Goal: Task Accomplishment & Management: Complete application form

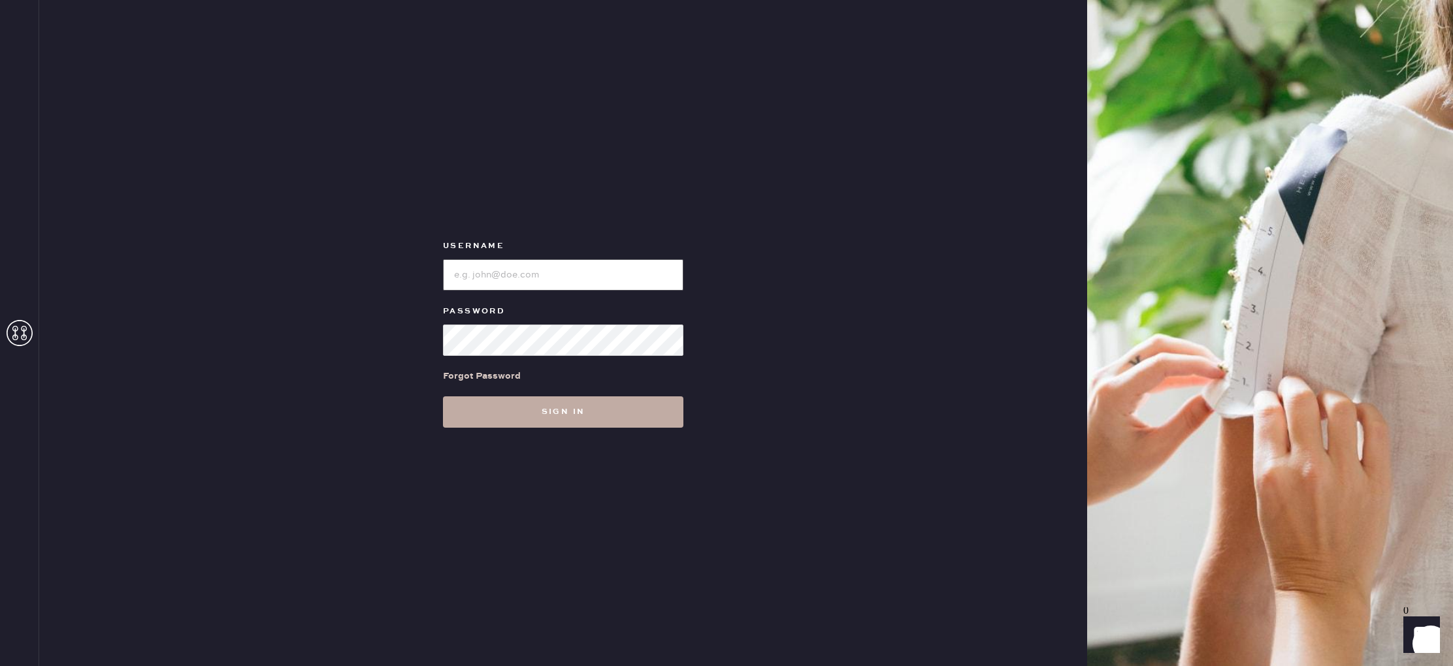
type input "reformationbeverlyhills"
click at [504, 419] on button "Sign in" at bounding box center [563, 411] width 240 height 31
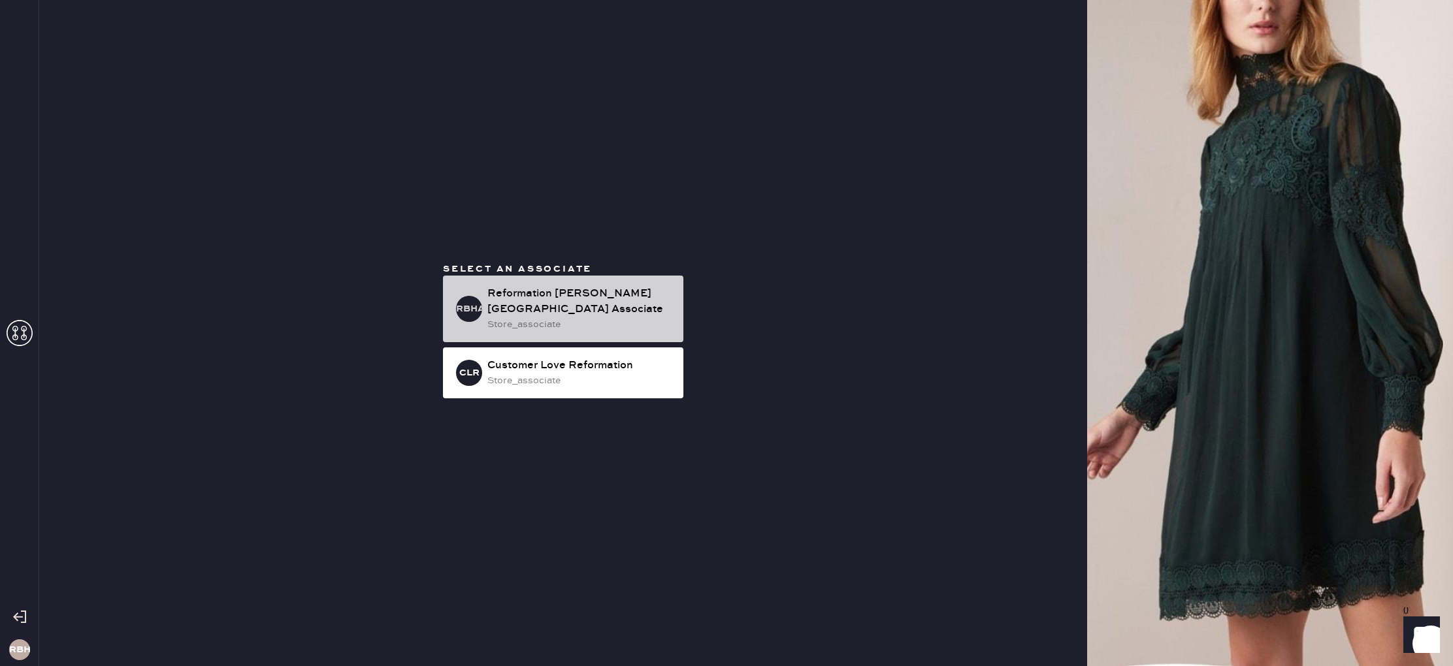
click at [622, 304] on div "Reformation [PERSON_NAME][GEOGRAPHIC_DATA] Associate" at bounding box center [579, 301] width 185 height 31
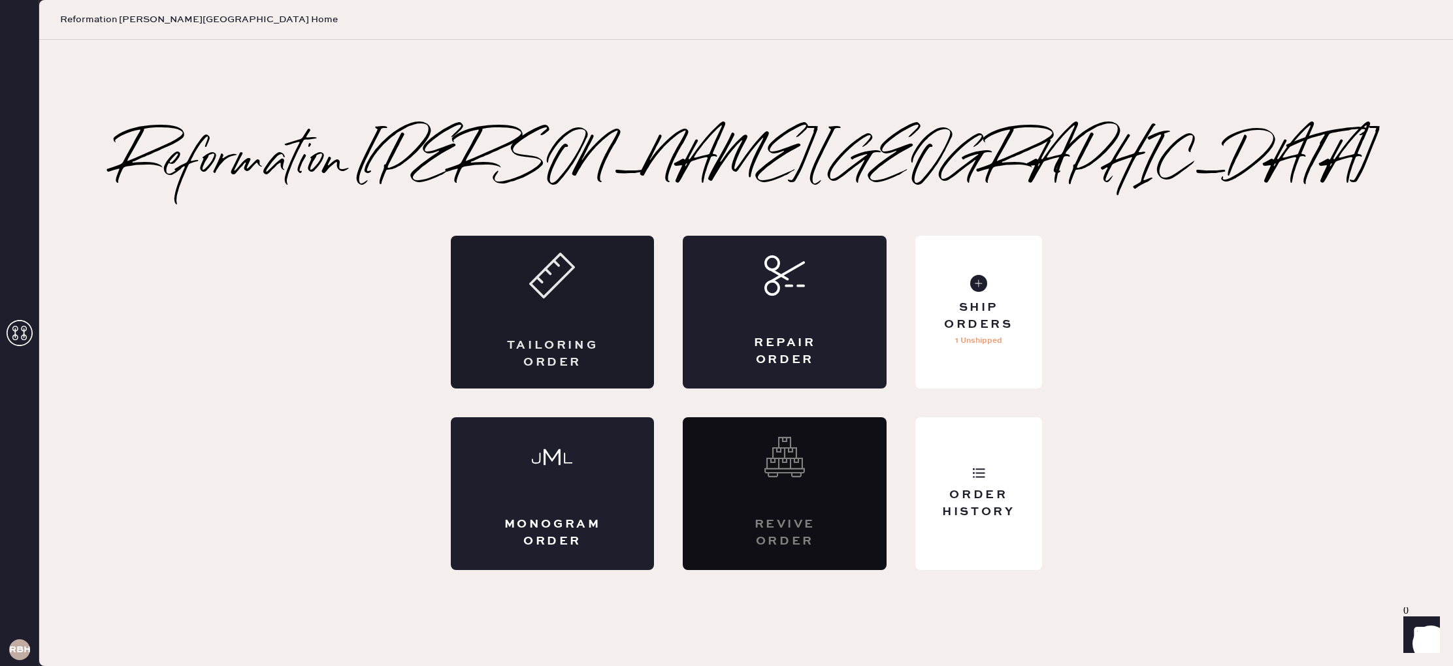
click at [528, 300] on div "Tailoring Order" at bounding box center [553, 312] width 204 height 153
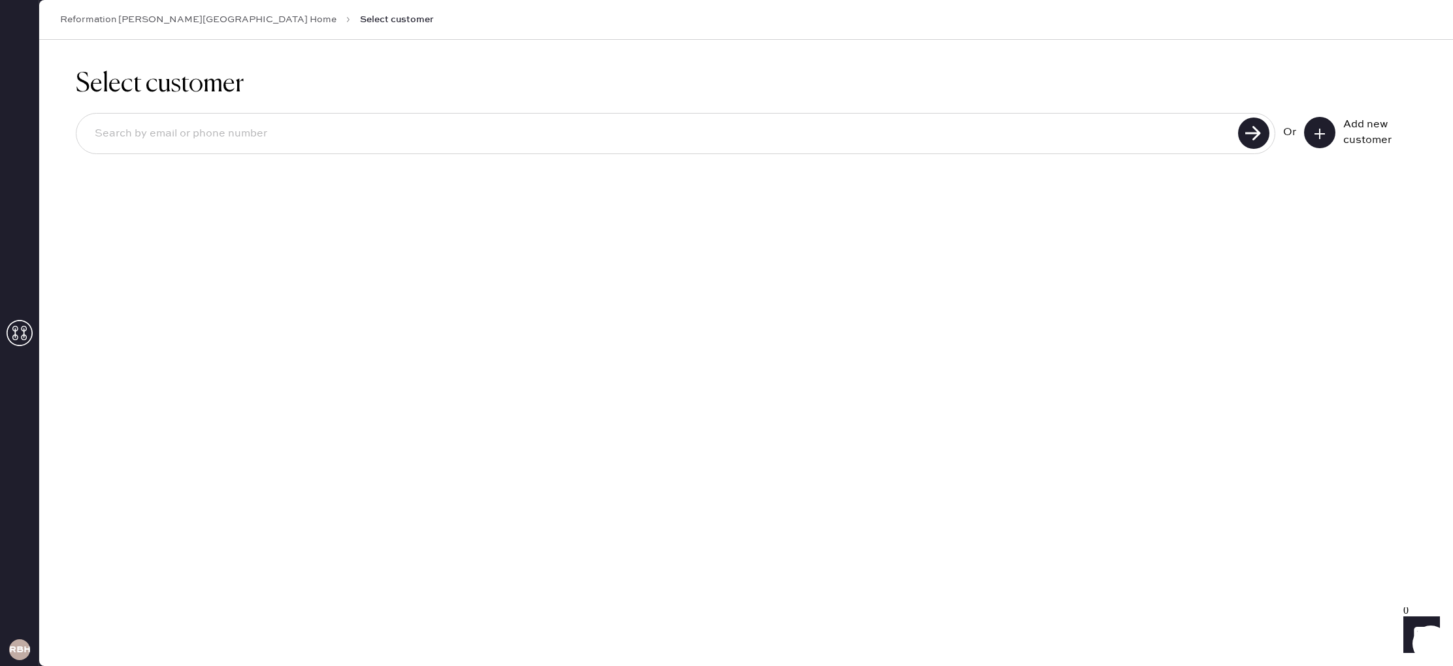
click at [146, 136] on input at bounding box center [658, 134] width 1149 height 30
type input "[EMAIL_ADDRESS][DOMAIN_NAME]"
click at [1257, 140] on use at bounding box center [1253, 133] width 31 height 31
click at [1253, 136] on use at bounding box center [1253, 133] width 31 height 31
click at [241, 136] on input "[EMAIL_ADDRESS][DOMAIN_NAME]" at bounding box center [658, 134] width 1149 height 30
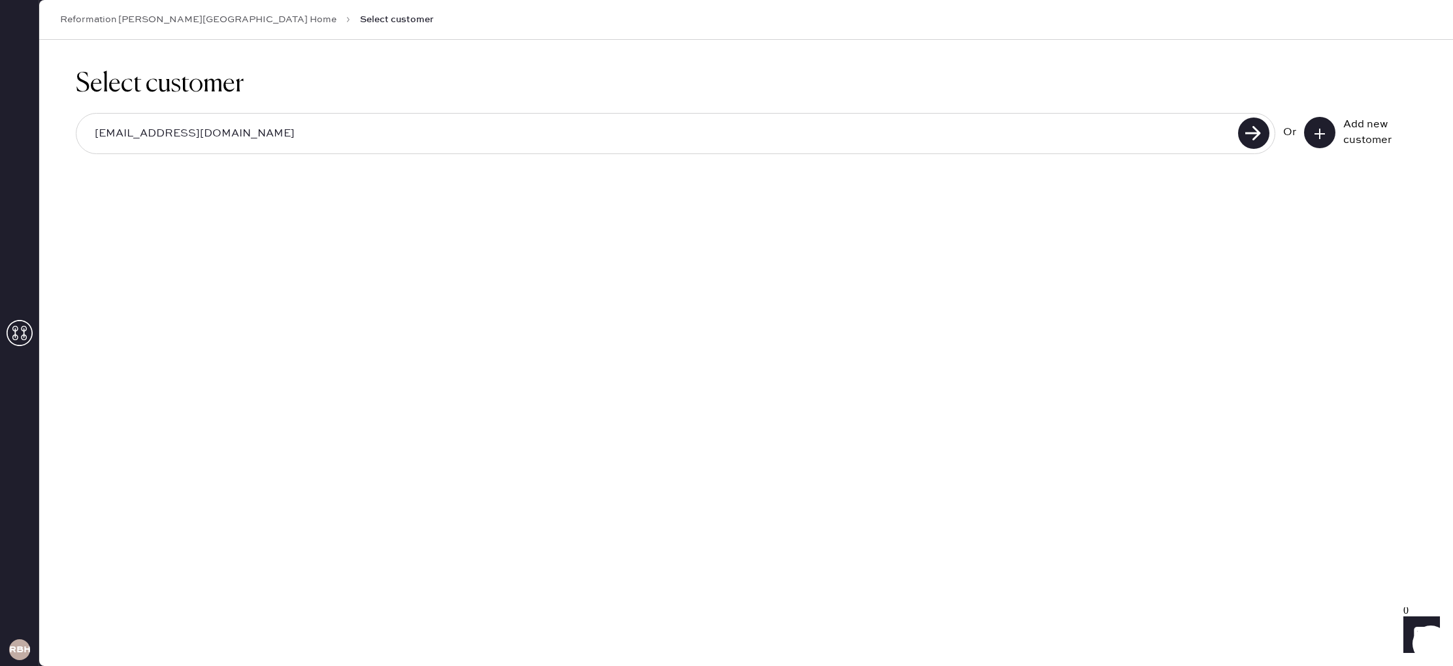
click at [1313, 130] on icon at bounding box center [1319, 133] width 13 height 13
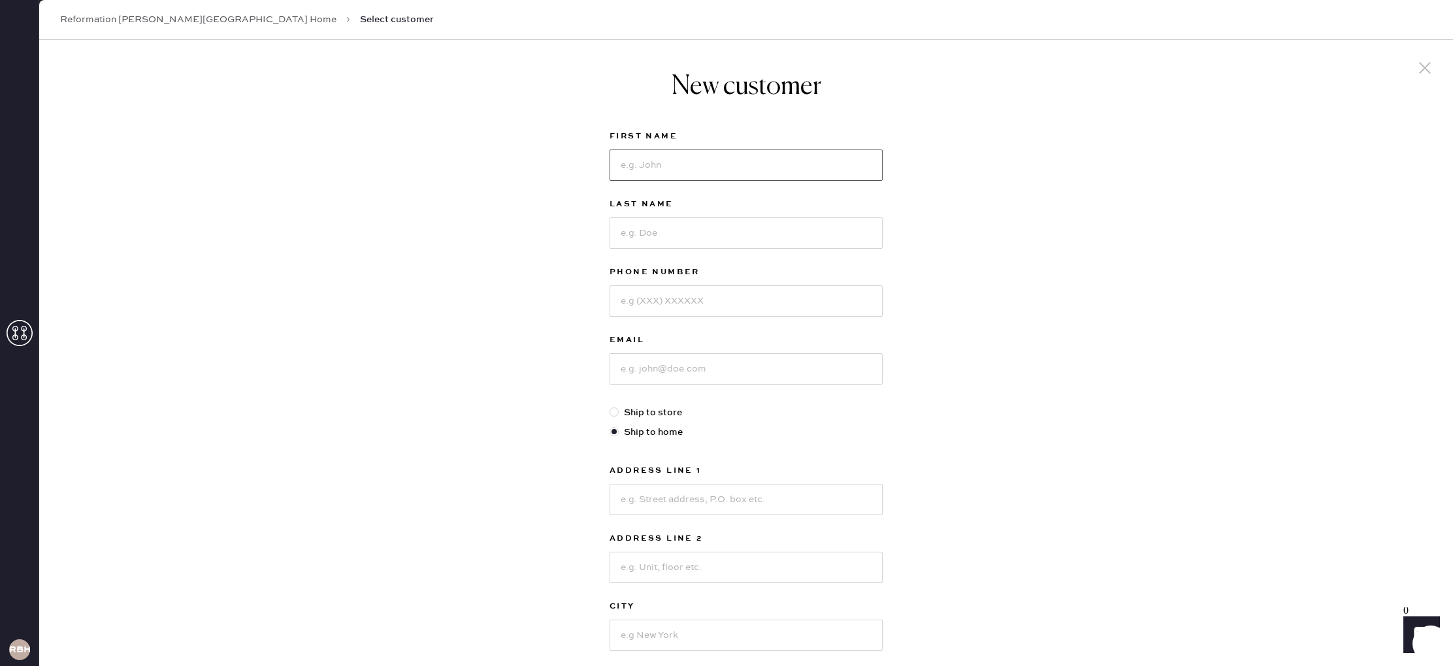
click at [623, 159] on input at bounding box center [745, 165] width 273 height 31
type input "Lauren"
click at [622, 232] on input at bounding box center [745, 232] width 273 height 31
type input "[PERSON_NAME]"
type input "3104287366"
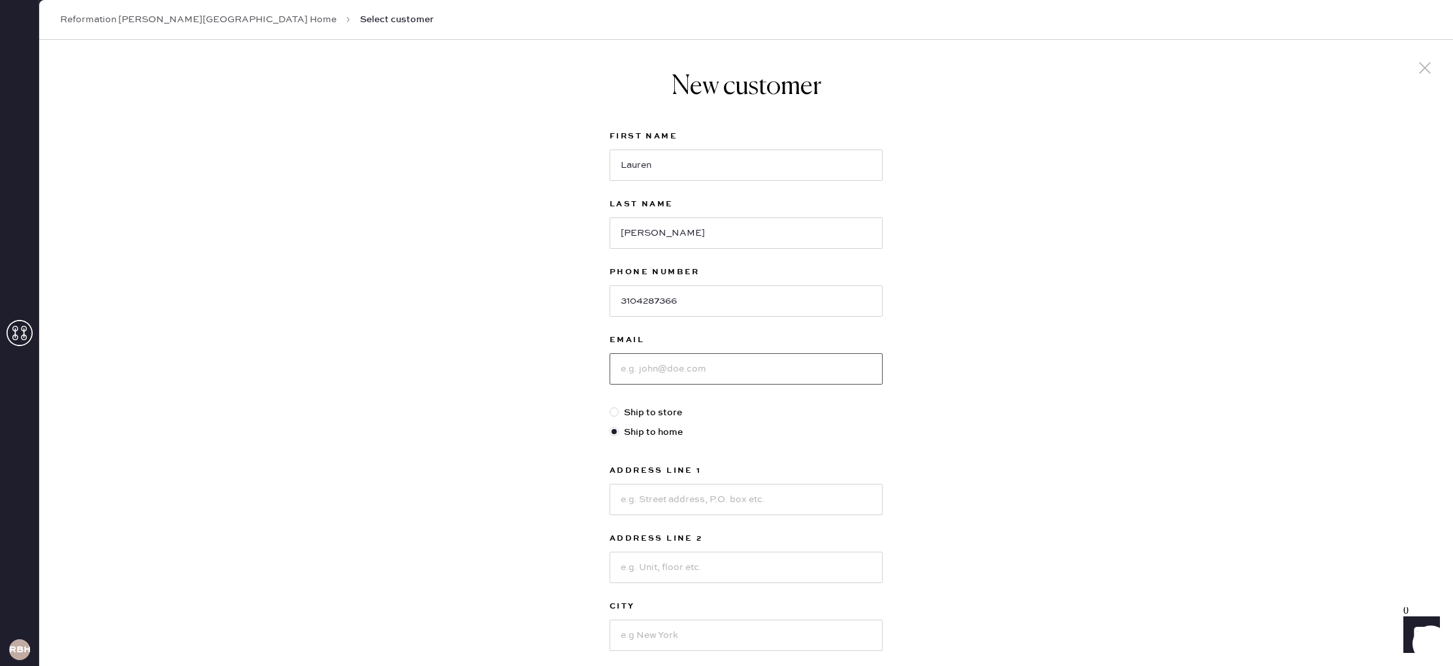
click at [675, 374] on input at bounding box center [745, 368] width 273 height 31
type input "[EMAIL_ADDRESS][DOMAIN_NAME]"
click at [667, 494] on input at bounding box center [745, 499] width 273 height 31
type input "[STREET_ADDRESS]"
click at [680, 570] on input at bounding box center [745, 567] width 273 height 31
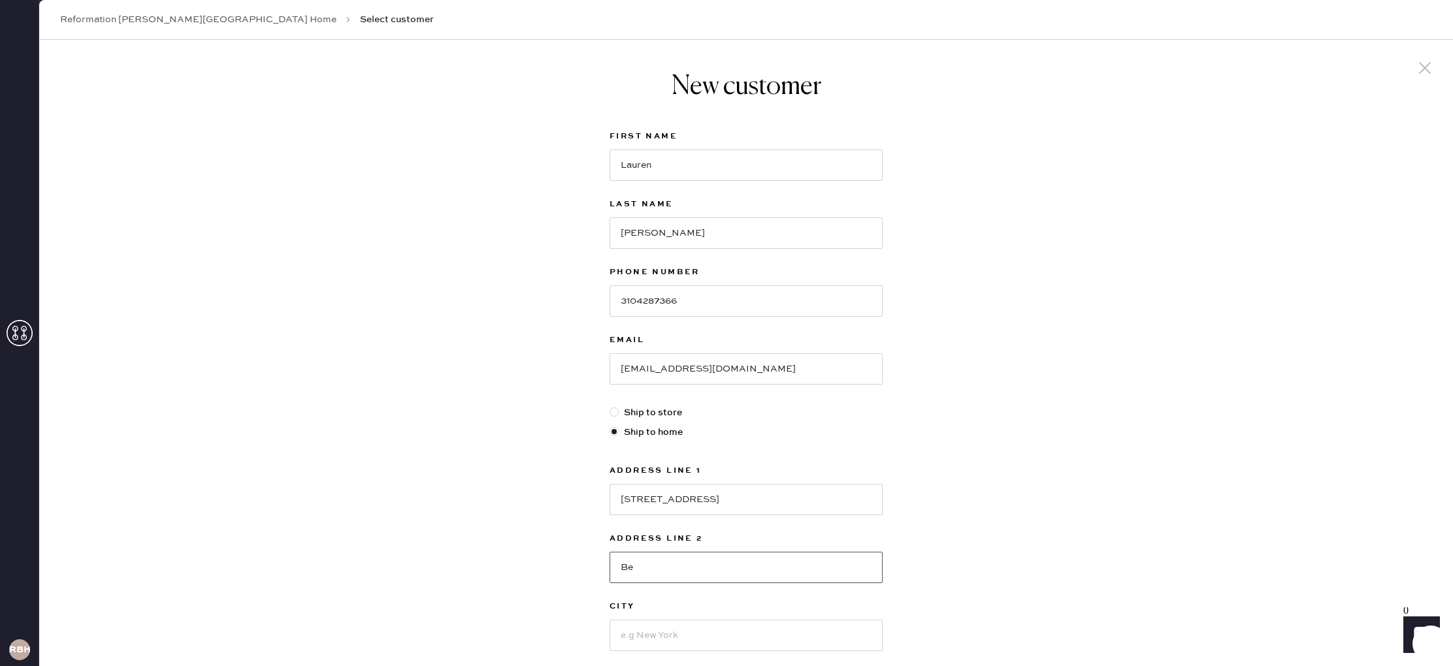
type input "B"
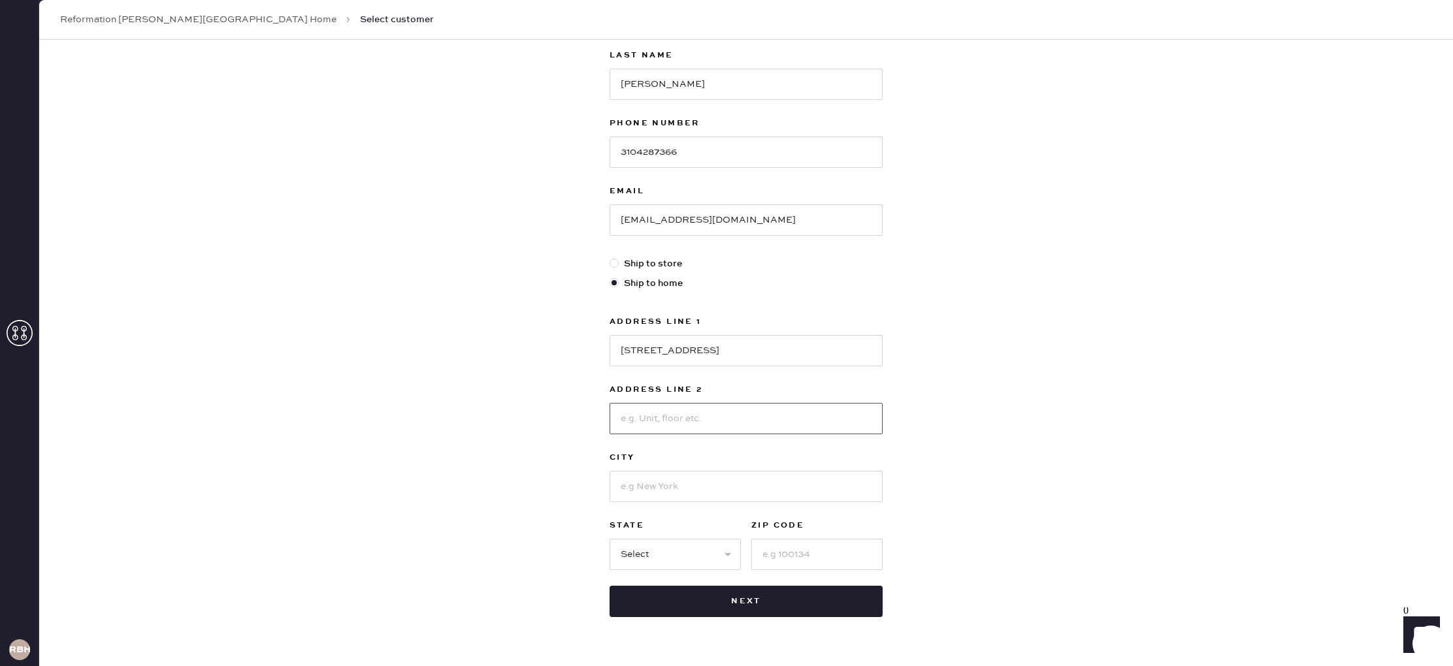
scroll to position [184, 0]
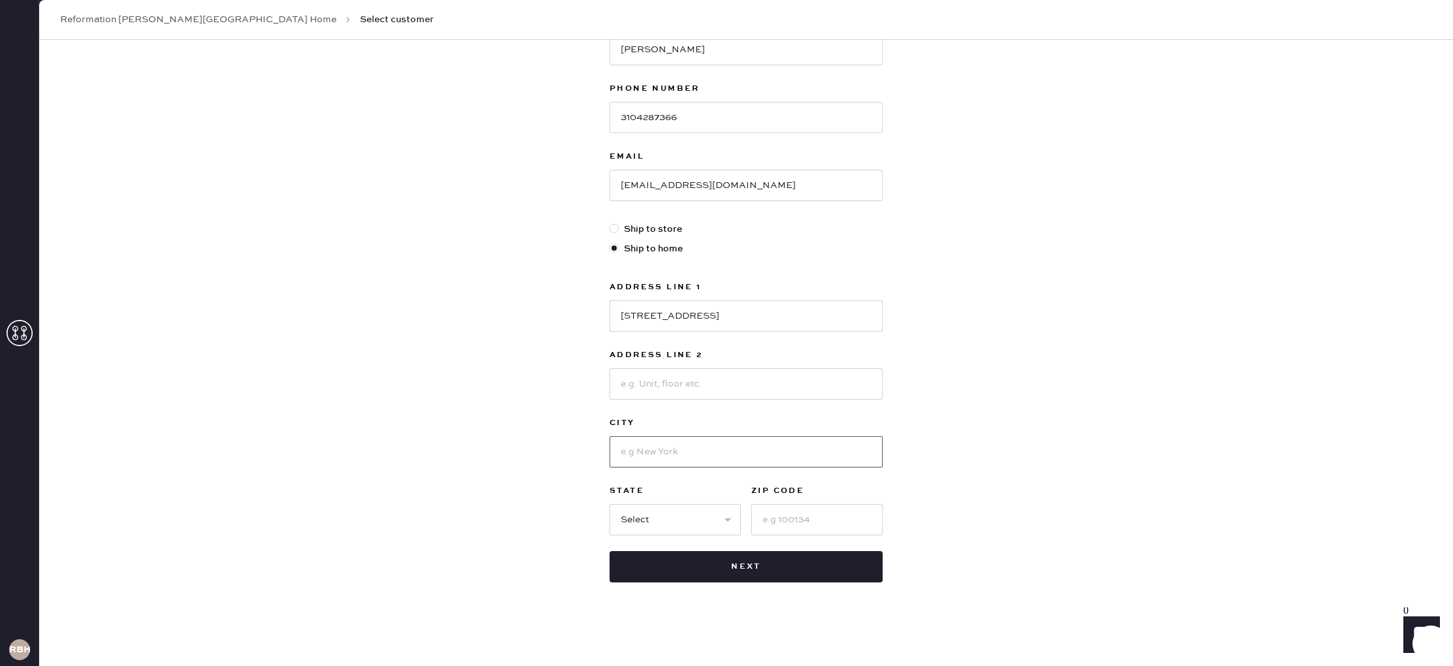
click at [637, 455] on input at bounding box center [745, 451] width 273 height 31
type input "[PERSON_NAME][GEOGRAPHIC_DATA]"
click at [642, 515] on select "Select AK AL AR AZ CA CO CT [GEOGRAPHIC_DATA] DE FL [GEOGRAPHIC_DATA] HI [GEOGR…" at bounding box center [674, 519] width 131 height 31
select select "CA"
click at [609, 504] on select "Select AK AL AR AZ CA CO CT [GEOGRAPHIC_DATA] DE FL [GEOGRAPHIC_DATA] HI [GEOGR…" at bounding box center [674, 519] width 131 height 31
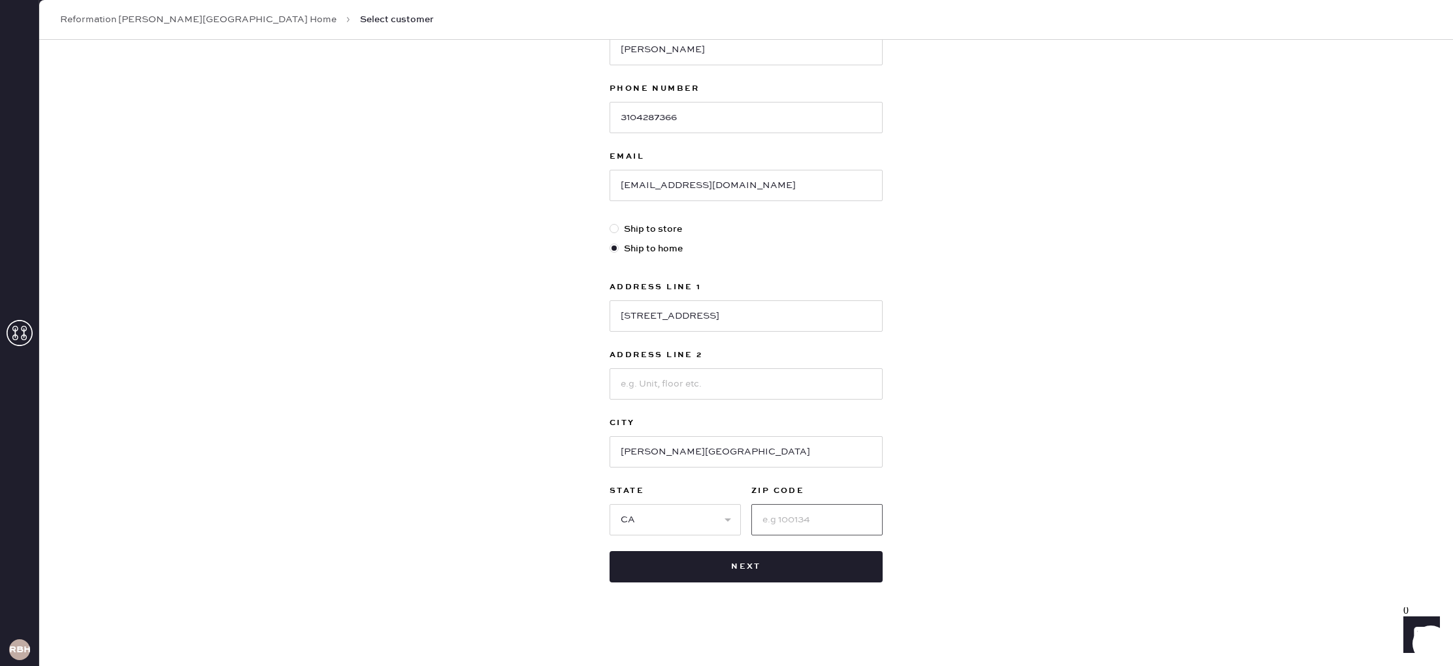
click at [768, 524] on input at bounding box center [816, 519] width 131 height 31
type input "90210"
click at [811, 556] on button "Next" at bounding box center [745, 566] width 273 height 31
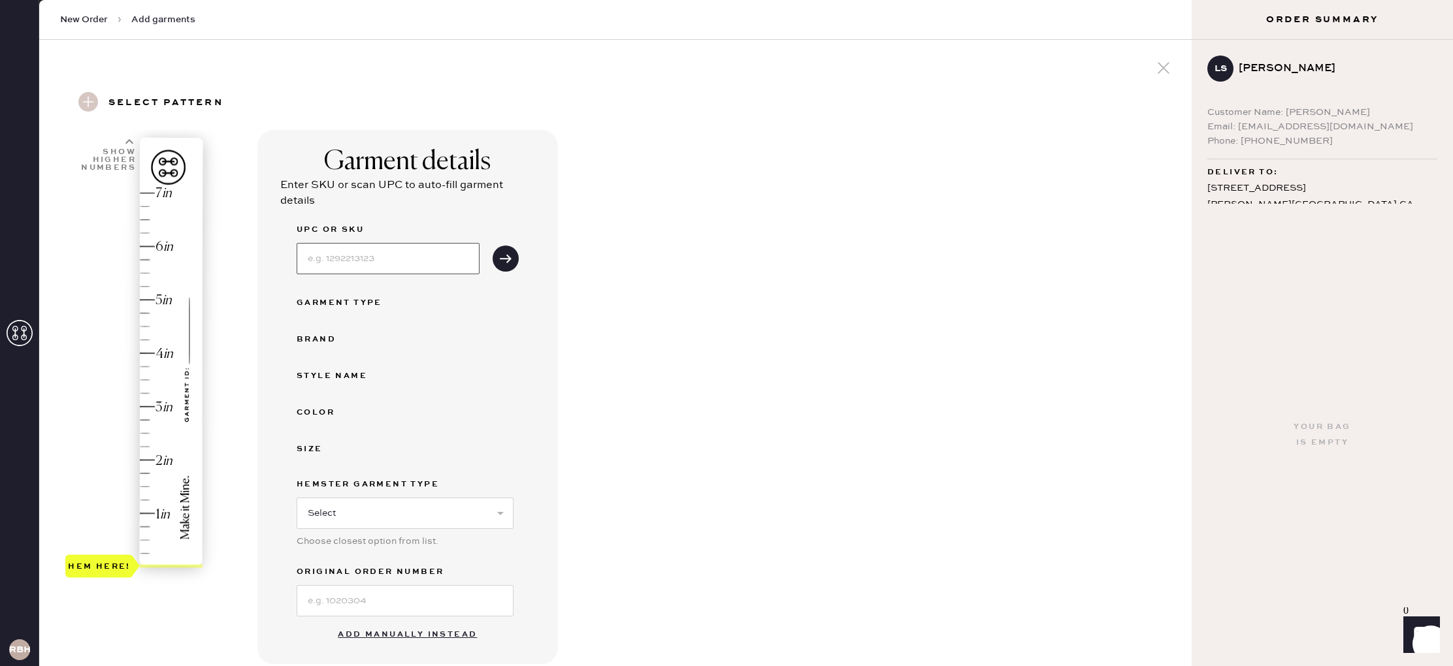
click at [365, 266] on input at bounding box center [388, 258] width 183 height 31
click at [142, 435] on div "Hem here!" at bounding box center [134, 379] width 139 height 385
click at [322, 259] on input at bounding box center [388, 258] width 183 height 31
click at [355, 522] on select "Select Basic Skirt Jeans Leggings Pants Shorts Basic Sleeved Dress Basic Sleeve…" at bounding box center [405, 513] width 217 height 31
select select "4"
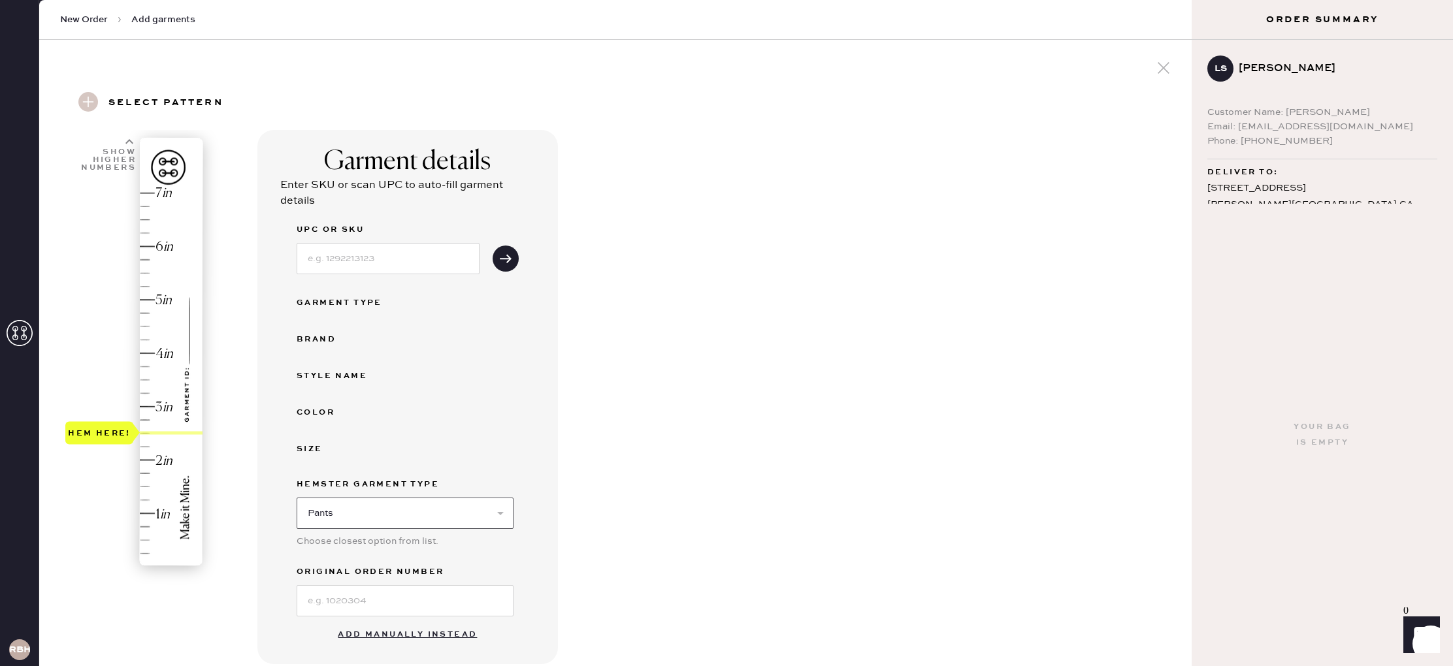
click at [297, 498] on select "Select Basic Skirt Jeans Leggings Pants Shorts Basic Sleeved Dress Basic Sleeve…" at bounding box center [405, 513] width 217 height 31
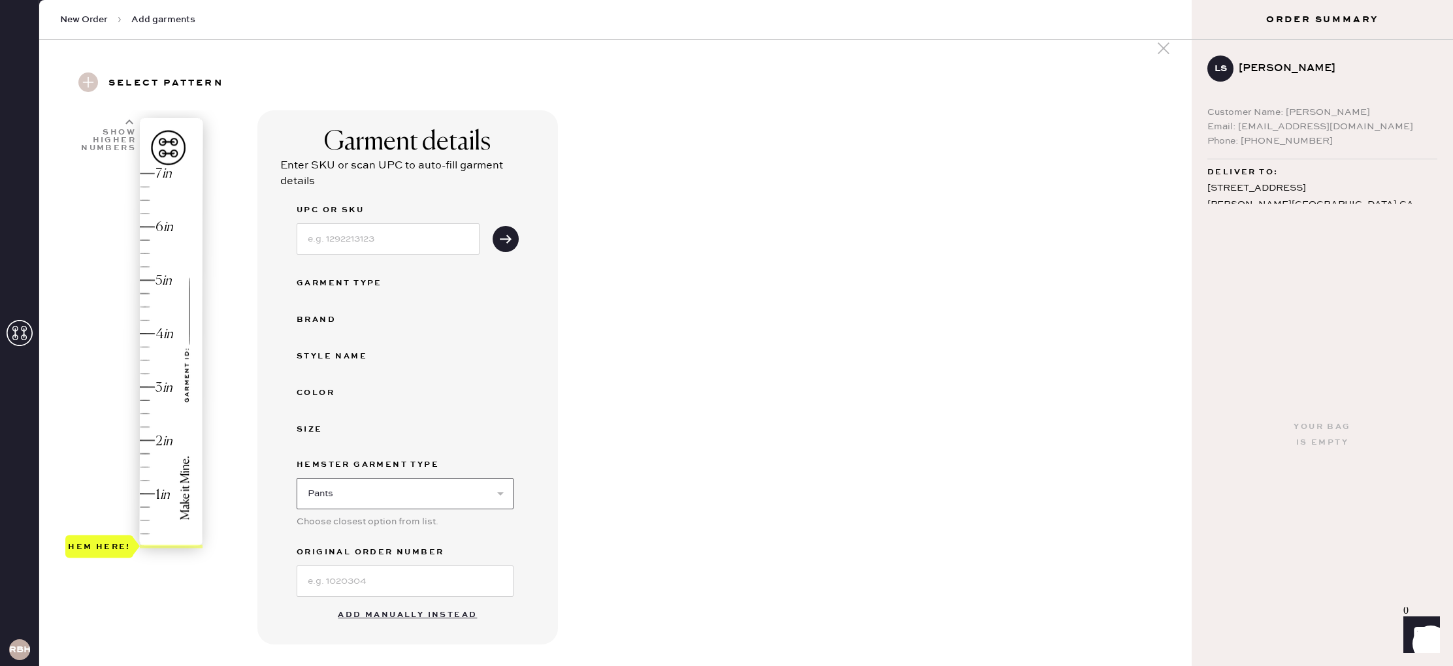
scroll to position [18, 0]
click at [322, 251] on input at bounding box center [388, 240] width 183 height 31
type input "1313250BLK0XS"
click at [511, 244] on icon "submit" at bounding box center [505, 240] width 13 height 13
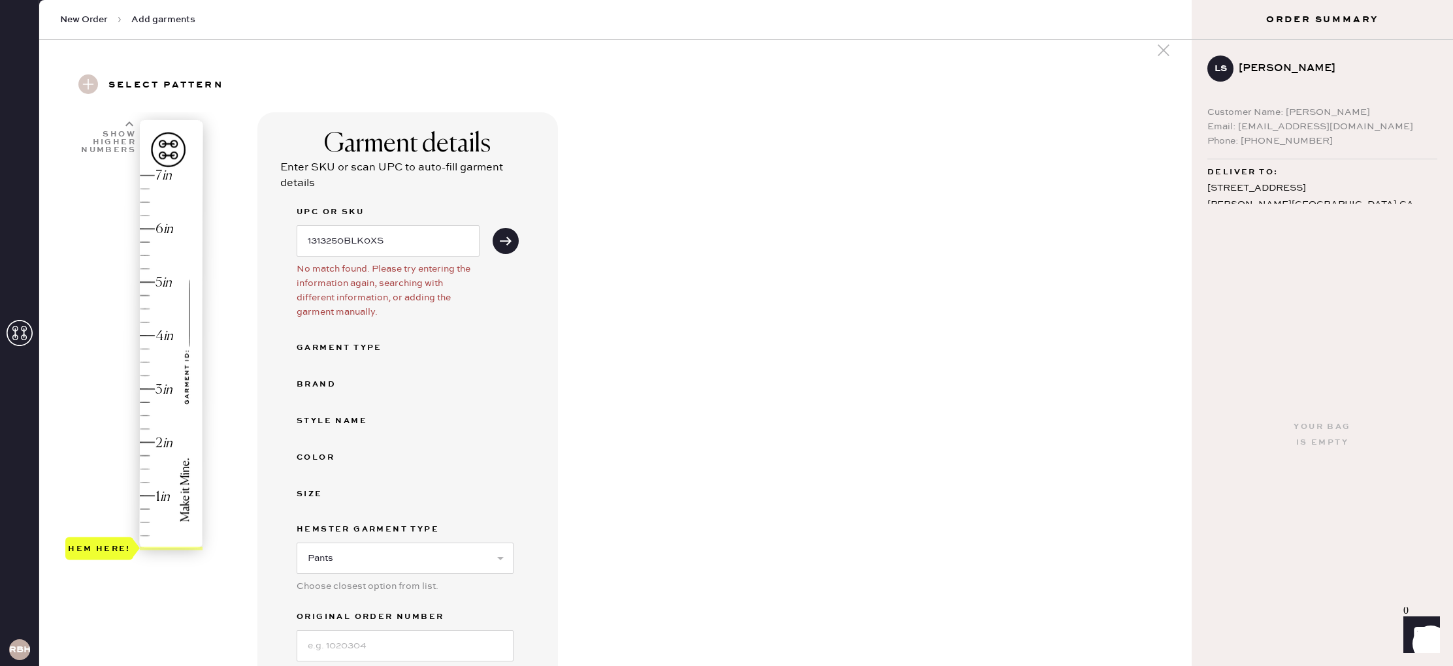
click at [524, 319] on div "Garment details Enter SKU or scan UPC to auto-fill garment details UPC or SKU 1…" at bounding box center [407, 410] width 300 height 597
click at [611, 327] on div "Garment details Enter SKU or scan UPC to auto-fill garment details UPC or SKU 1…" at bounding box center [718, 538] width 923 height 852
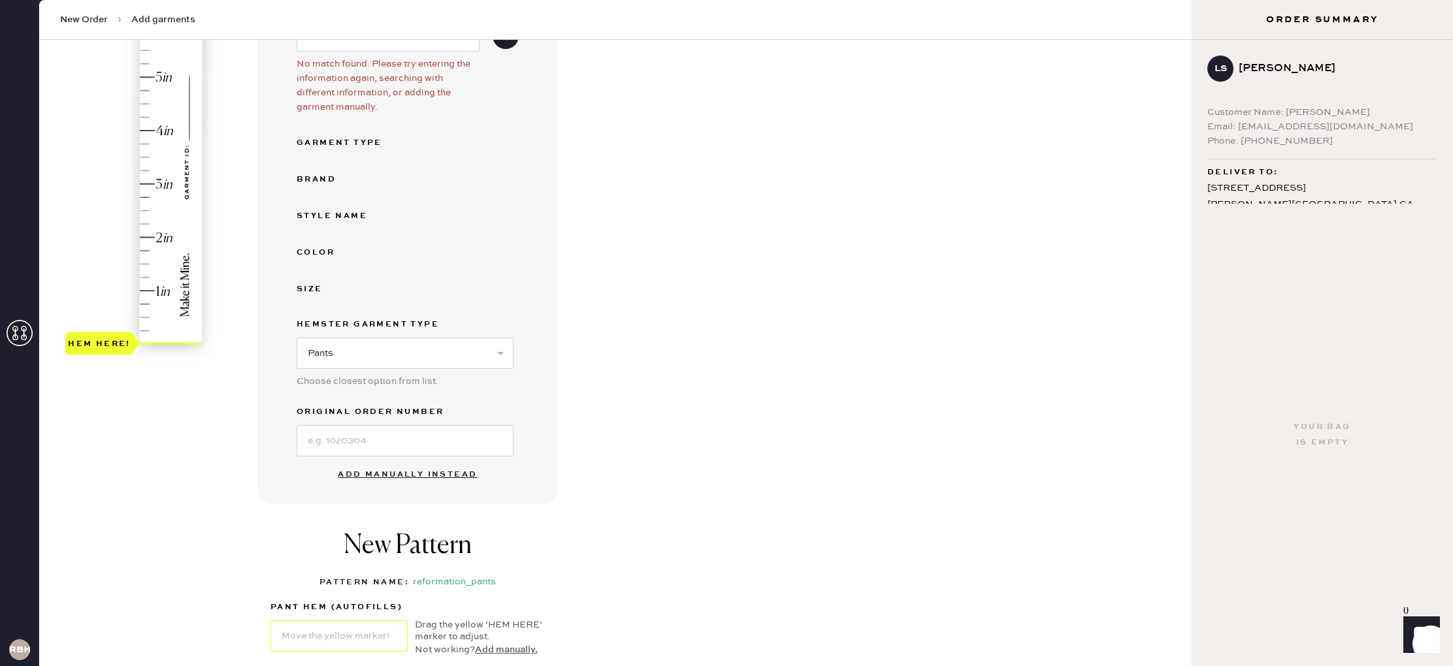
scroll to position [221, 0]
click at [339, 221] on div "Style name" at bounding box center [349, 218] width 104 height 16
click at [420, 473] on button "Add manually instead" at bounding box center [407, 477] width 155 height 26
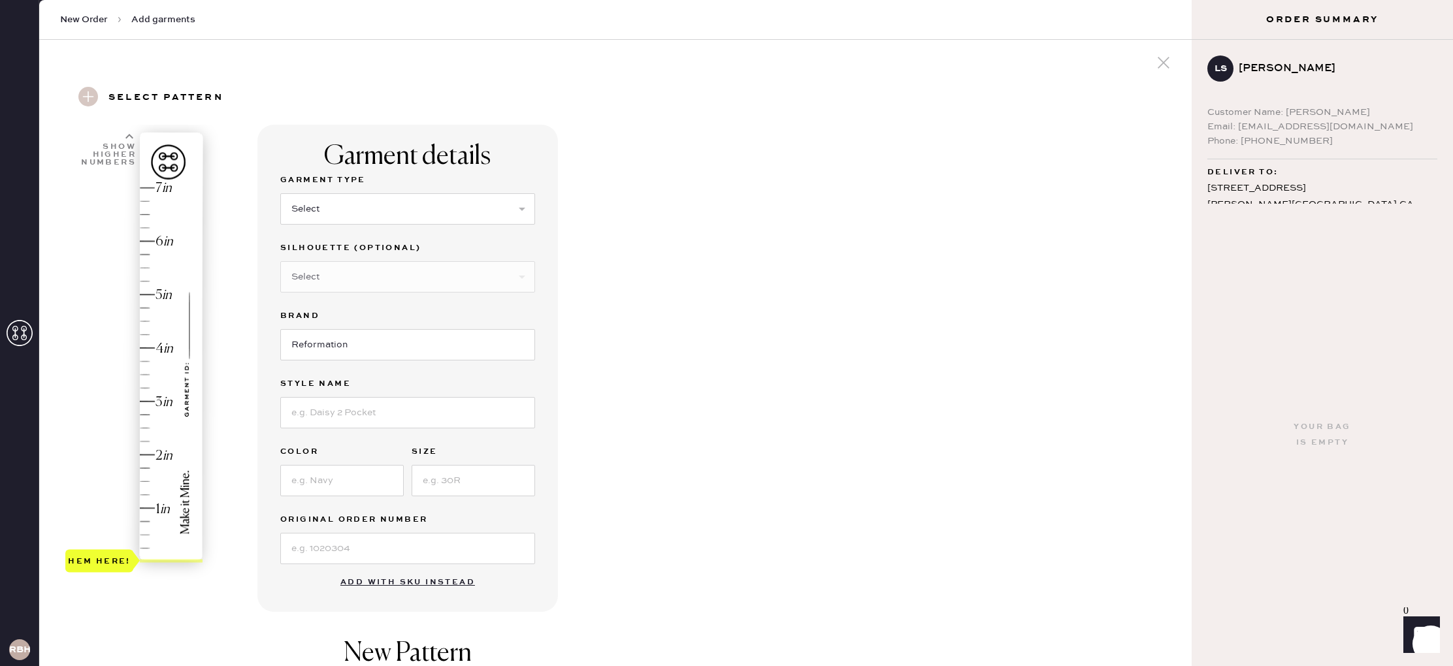
scroll to position [0, 0]
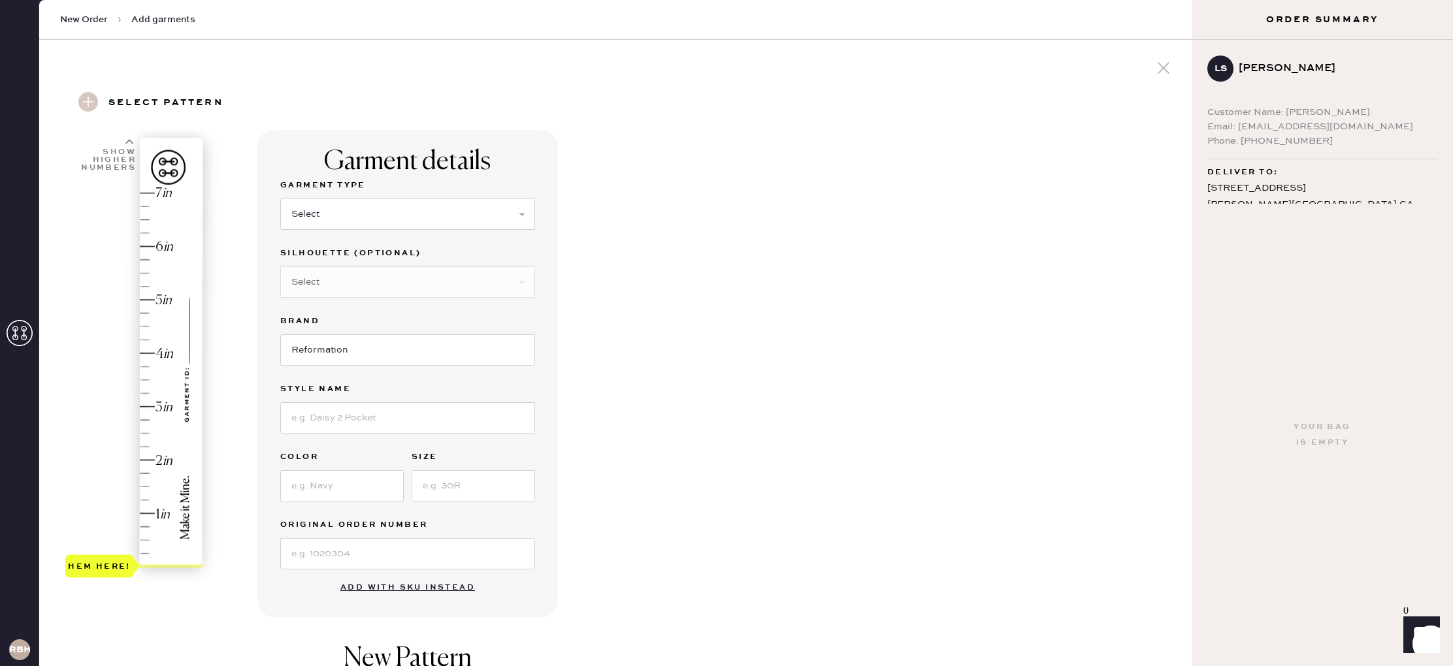
type input "2.5"
click at [142, 434] on div "Hem here!" at bounding box center [134, 379] width 139 height 385
click at [304, 221] on select "Select Basic Skirt Jeans Leggings Pants Shorts Basic Sleeved Dress Basic Sleeve…" at bounding box center [407, 214] width 255 height 31
select select "4"
click at [280, 199] on select "Select Basic Skirt Jeans Leggings Pants Shorts Basic Sleeved Dress Basic Sleeve…" at bounding box center [407, 214] width 255 height 31
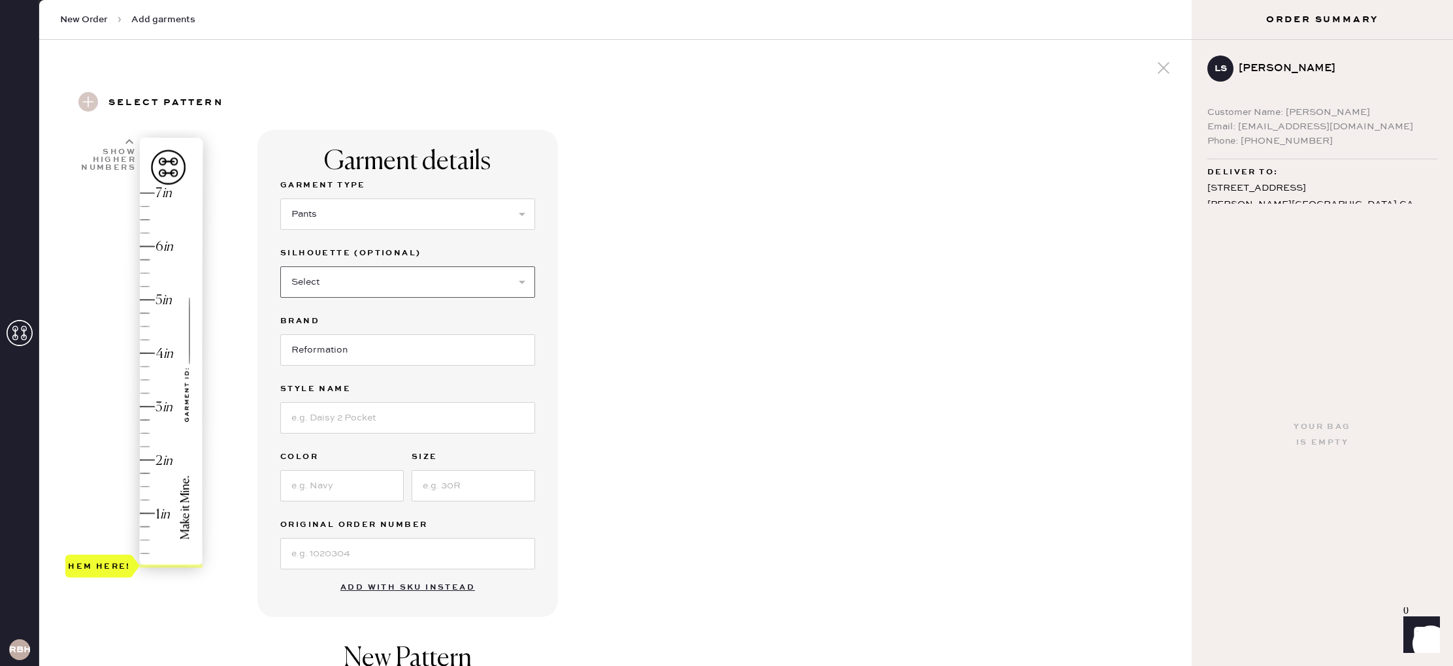
click at [314, 279] on select "Select Joggers Shorts Cropped Flare Boot Cut Straight Skinny Other" at bounding box center [407, 281] width 255 height 31
select select "11"
click at [280, 266] on select "Select Joggers Shorts Cropped Flare Boot Cut Straight Skinny Other" at bounding box center [407, 281] width 255 height 31
click at [302, 417] on input at bounding box center [407, 417] width 255 height 31
type input "[PERSON_NAME] Satin Mid Rise Bias Pant"
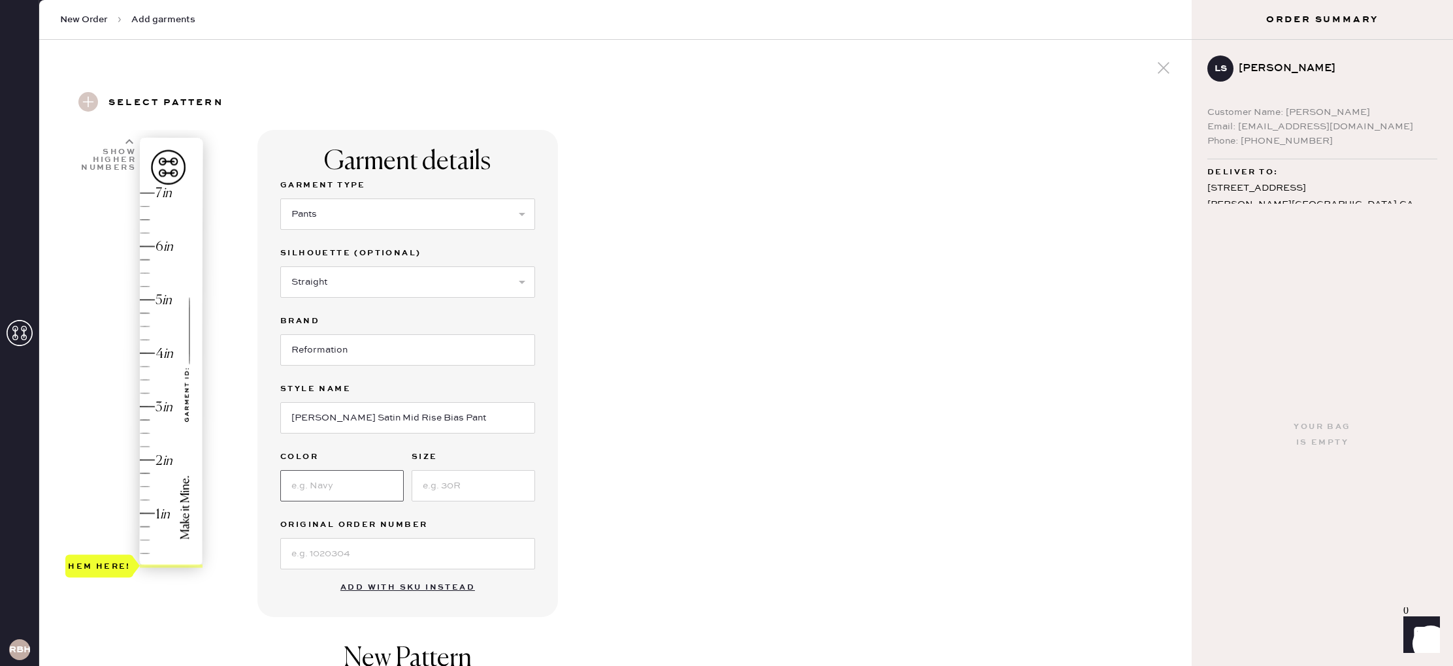
click at [302, 492] on input at bounding box center [341, 485] width 123 height 31
type input "Black"
click at [433, 490] on input at bounding box center [472, 485] width 123 height 31
type input "XS"
click at [632, 494] on div "Garment details Garment Type Select Basic Skirt Jeans Leggings Pants Shorts Bas…" at bounding box center [718, 501] width 923 height 742
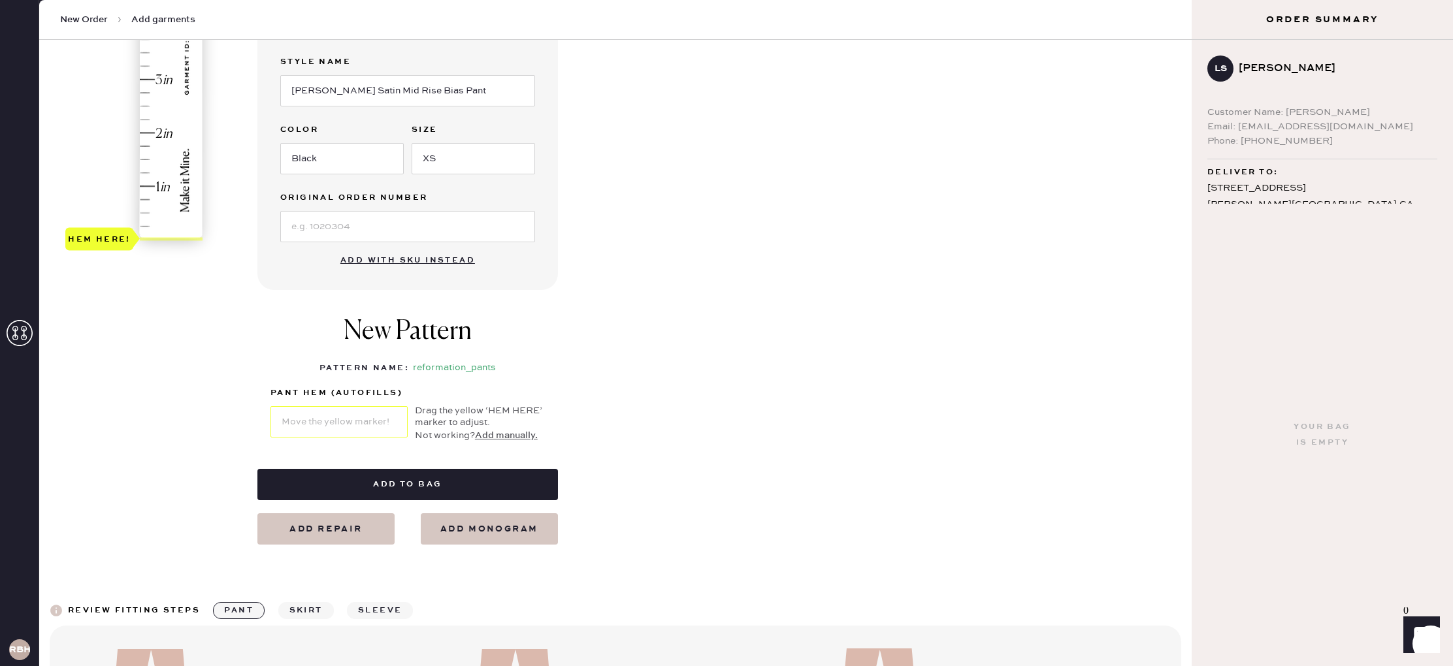
scroll to position [39, 0]
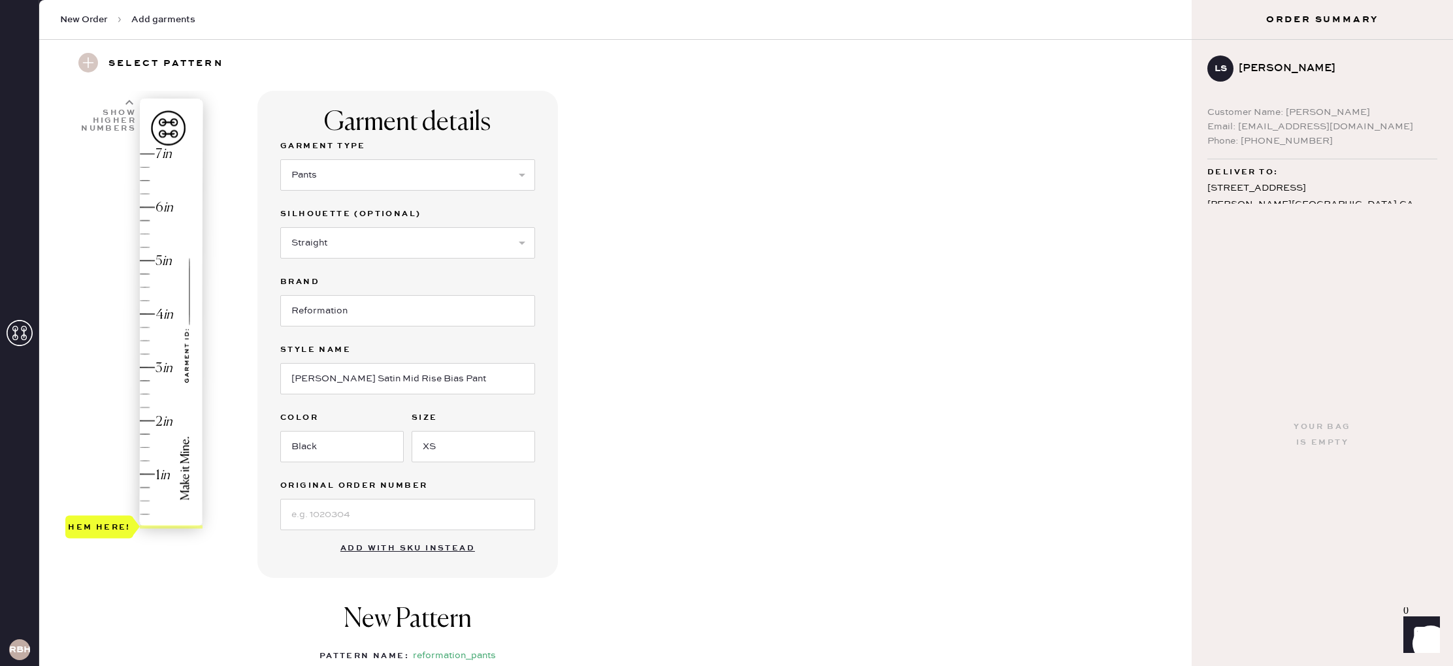
type input "2.5"
click at [142, 396] on div "Hem here!" at bounding box center [134, 340] width 139 height 385
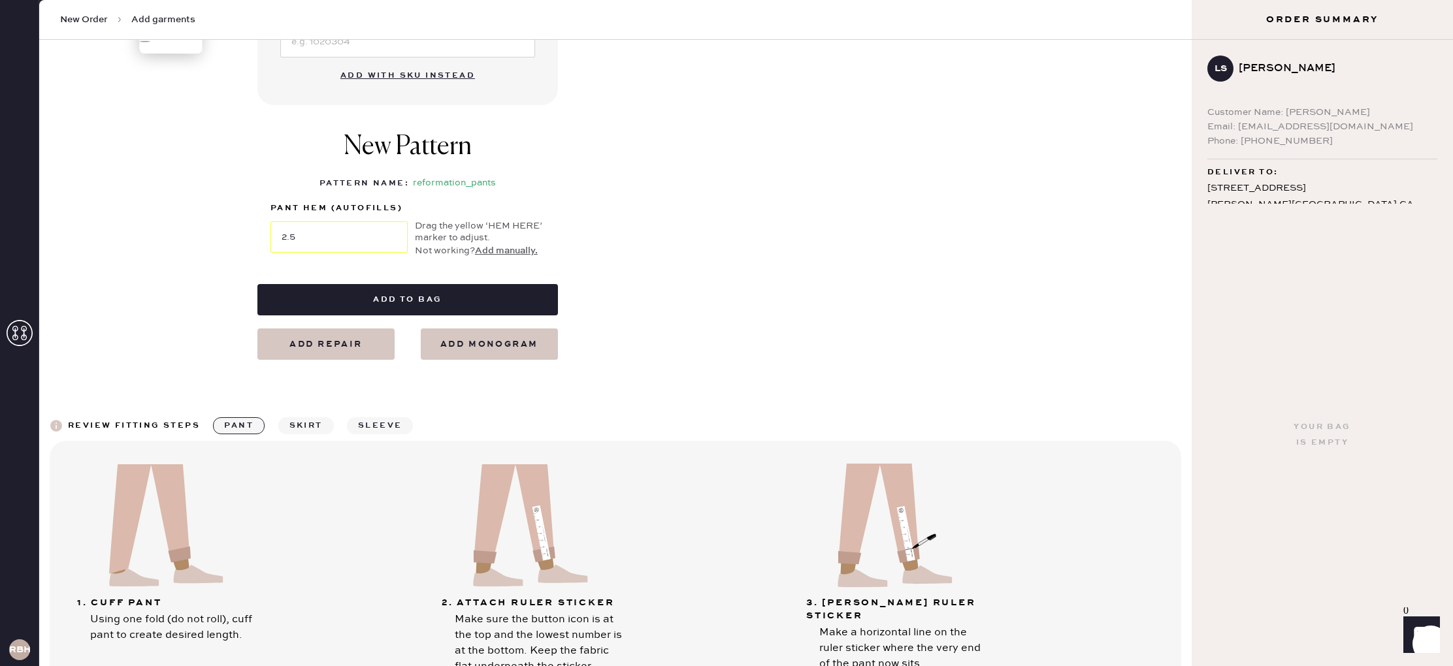
scroll to position [516, 0]
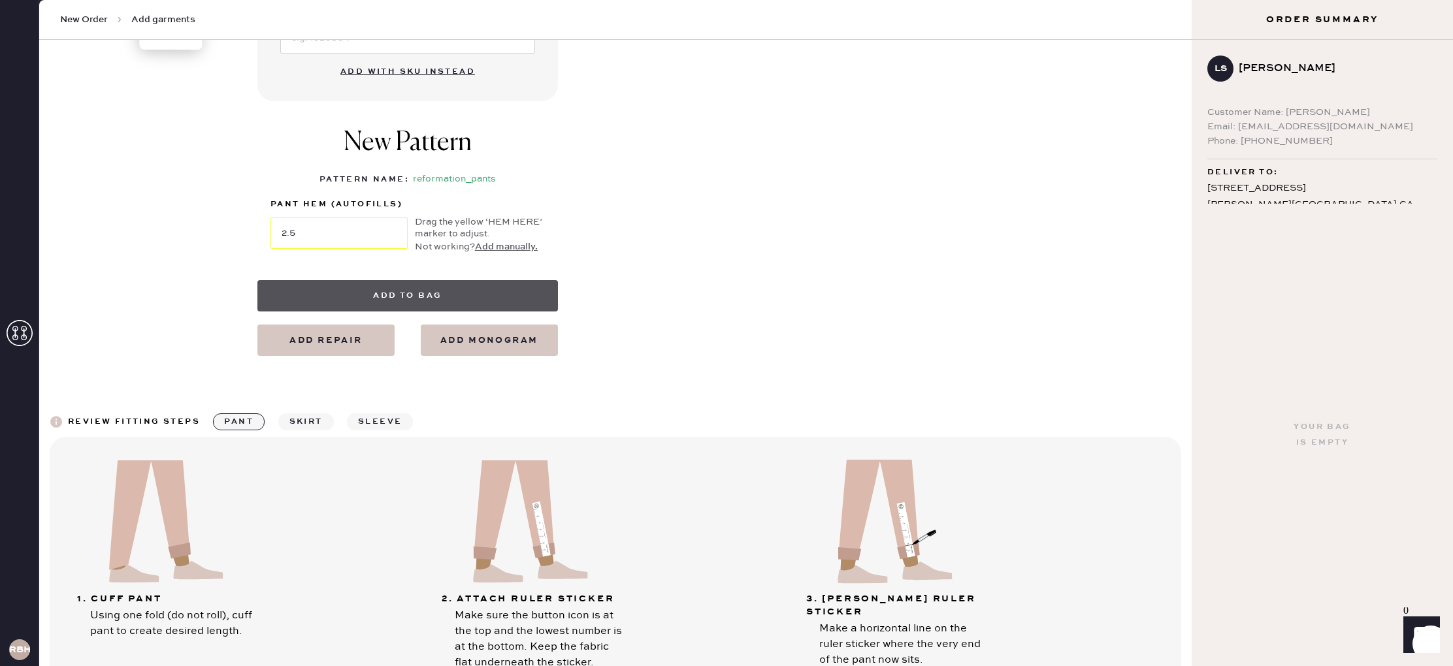
click at [349, 295] on button "Add to bag" at bounding box center [407, 295] width 300 height 31
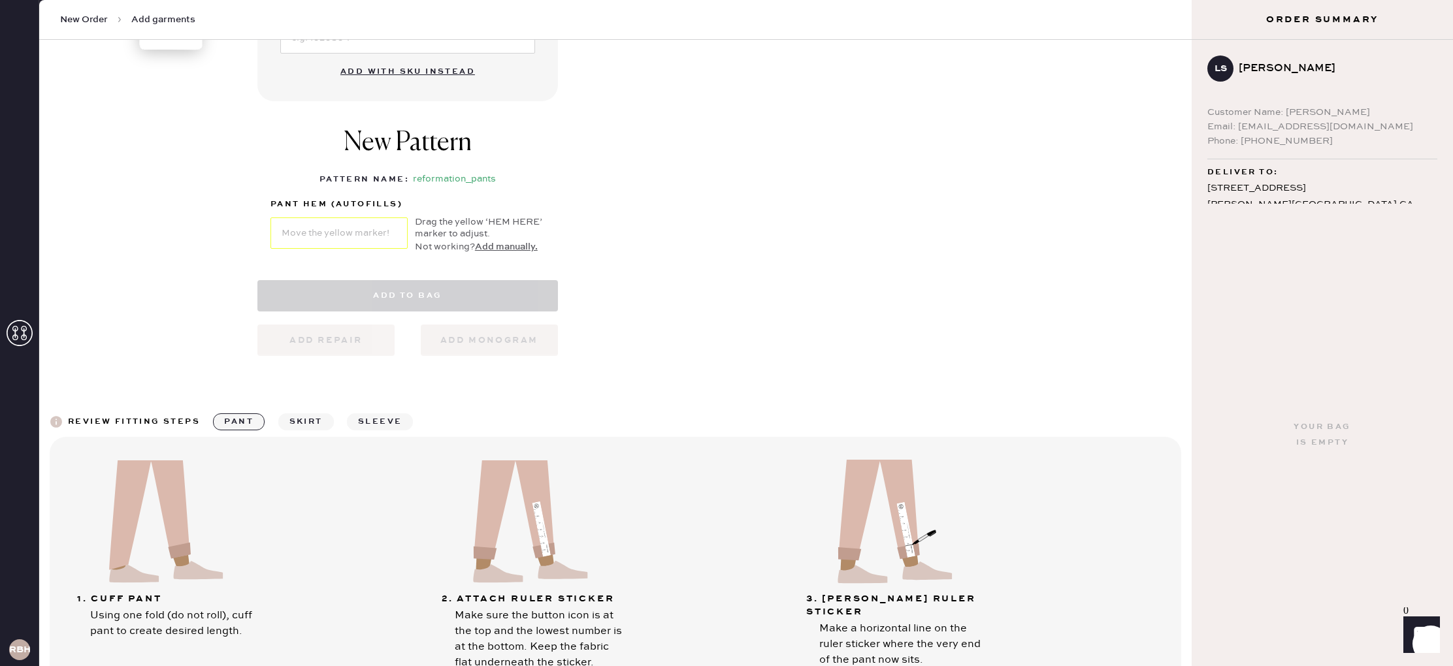
select select "4"
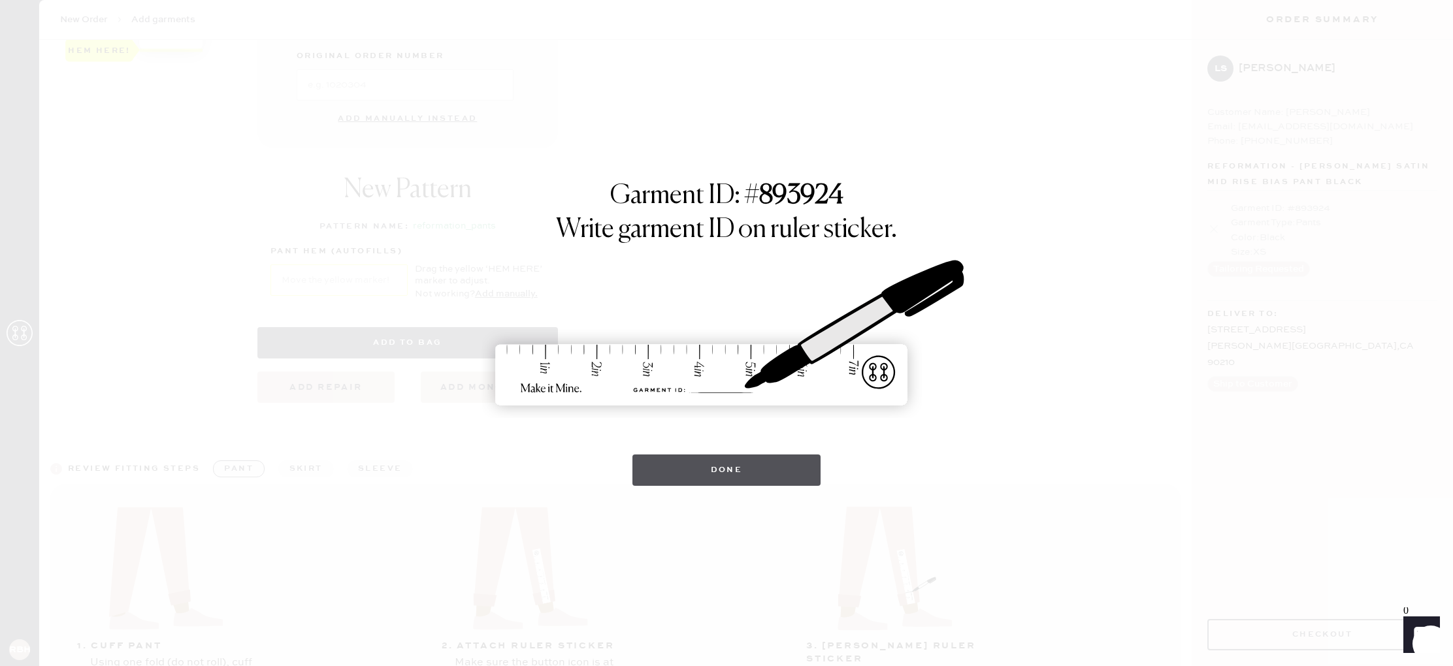
click at [746, 472] on button "Done" at bounding box center [726, 470] width 189 height 31
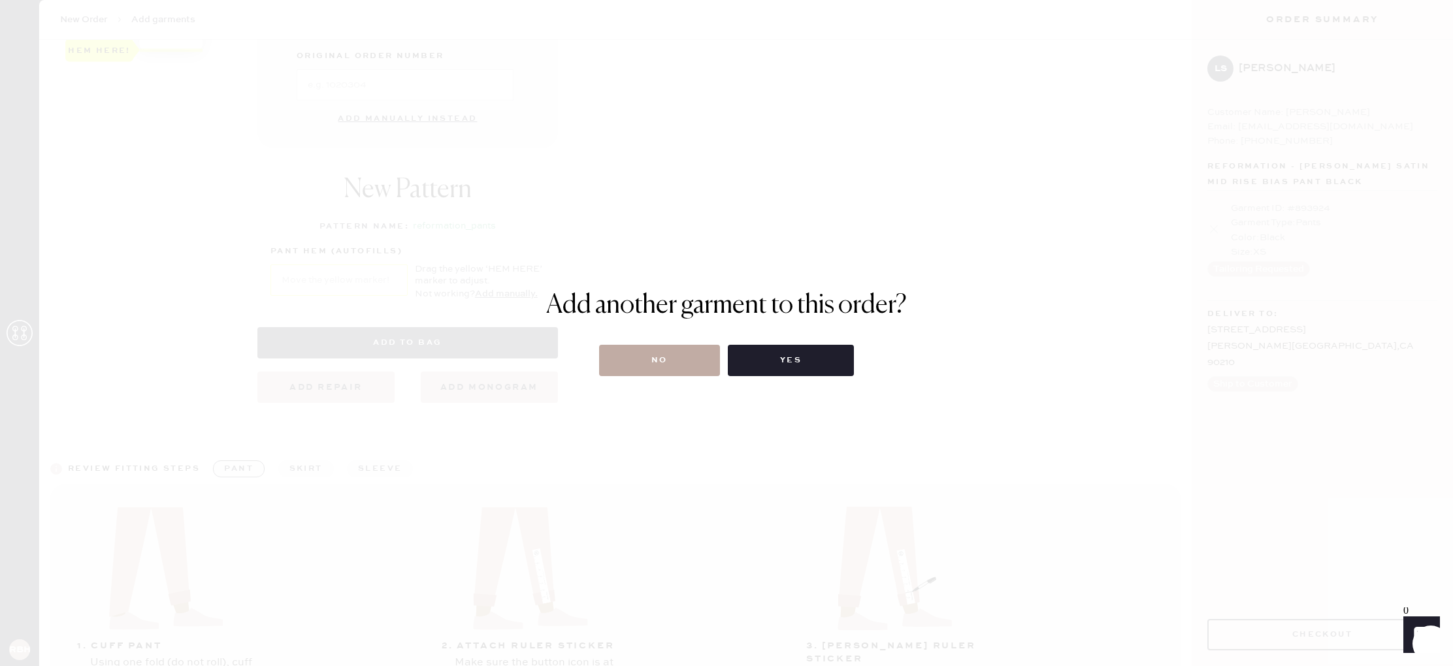
click at [686, 367] on button "No" at bounding box center [659, 360] width 121 height 31
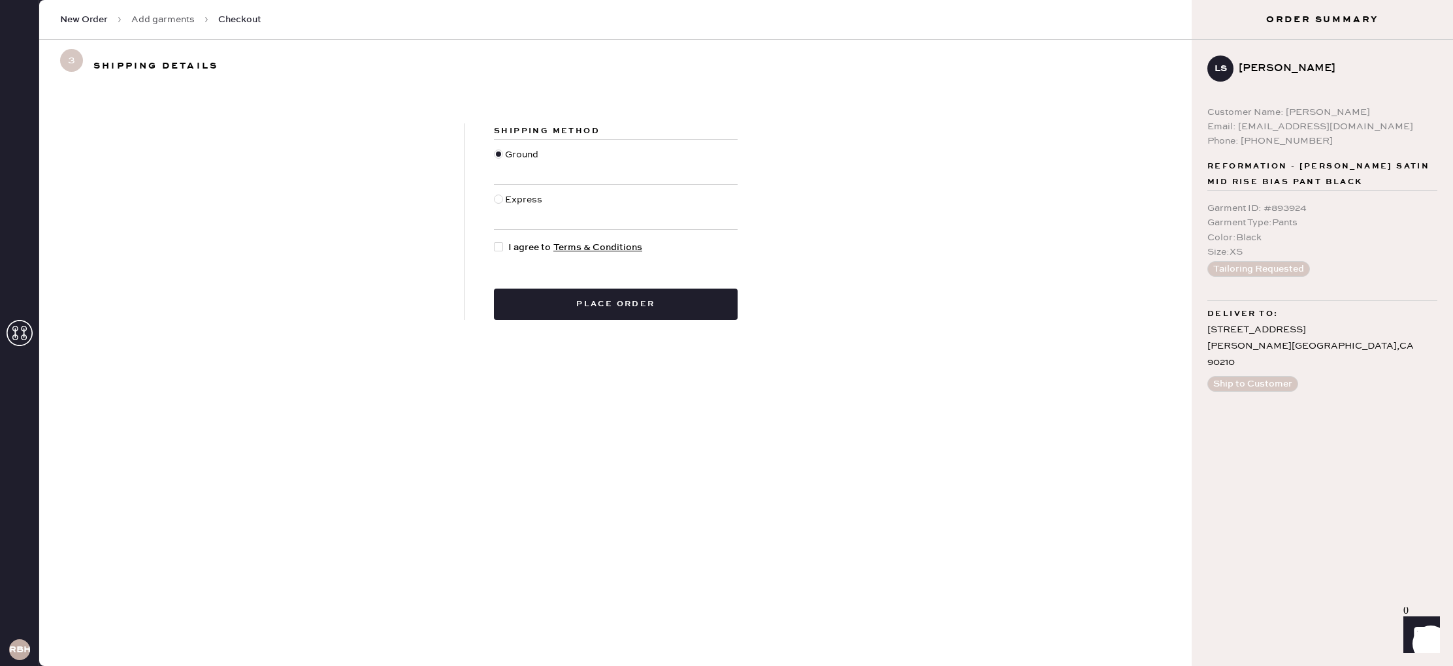
drag, startPoint x: 499, startPoint y: 247, endPoint x: 509, endPoint y: 262, distance: 18.3
click at [499, 247] on div at bounding box center [498, 246] width 9 height 9
click at [494, 241] on input "I agree to Terms & Conditions" at bounding box center [494, 240] width 1 height 1
checkbox input "true"
click at [593, 308] on button "Place order" at bounding box center [616, 304] width 244 height 31
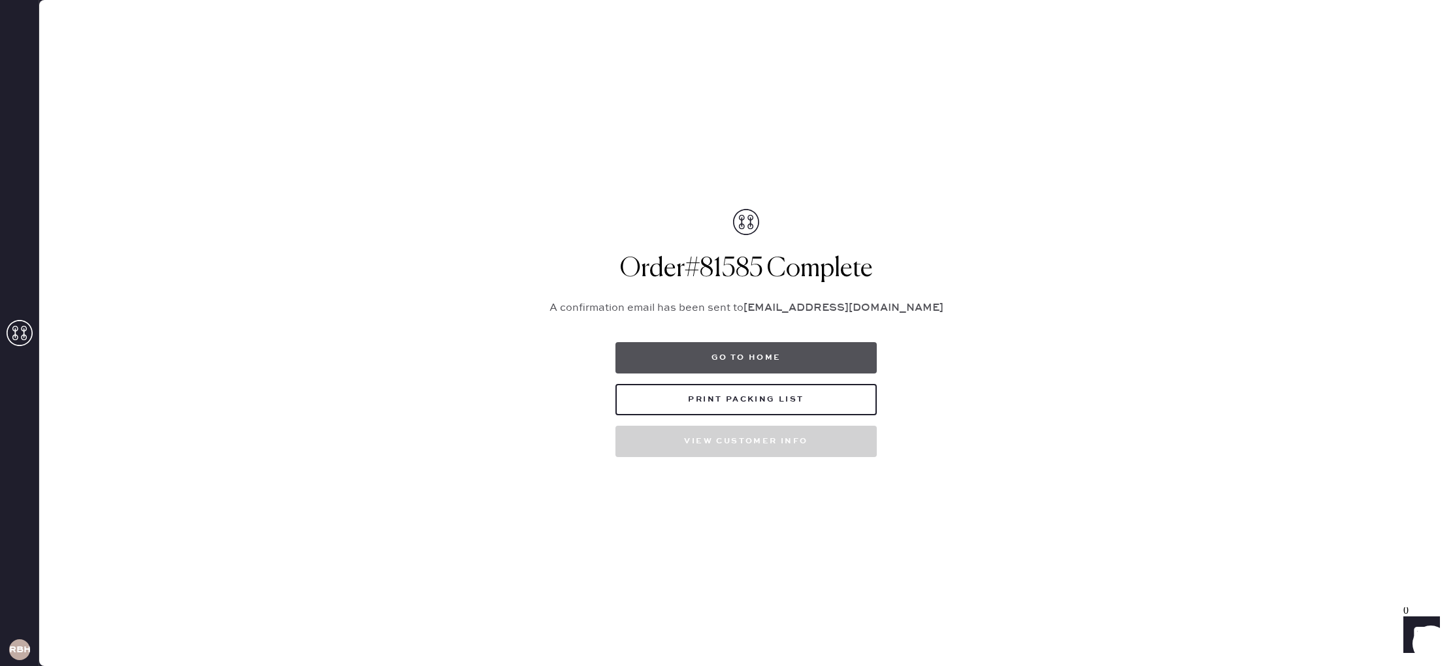
click at [740, 359] on button "Go to home" at bounding box center [745, 357] width 261 height 31
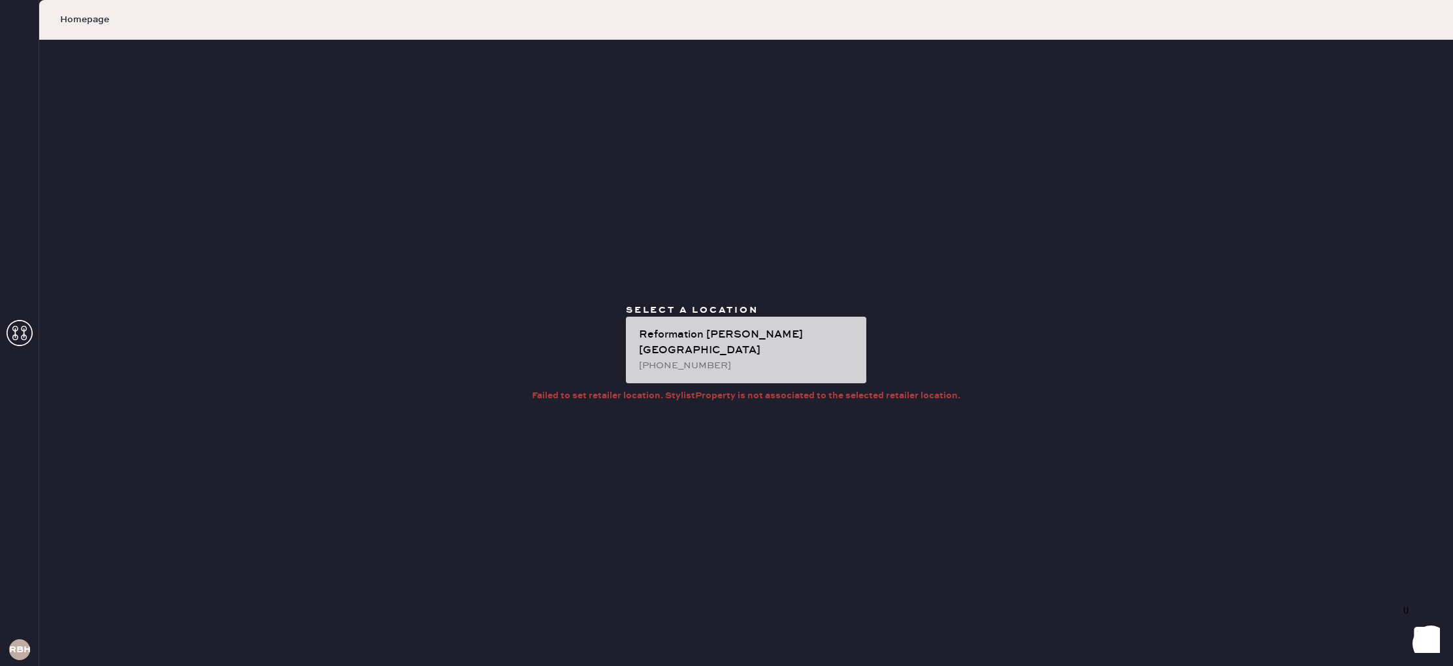
click at [729, 347] on div "Reformation [PERSON_NAME][GEOGRAPHIC_DATA]" at bounding box center [747, 342] width 217 height 31
click at [755, 345] on div "Reformation [PERSON_NAME][GEOGRAPHIC_DATA]" at bounding box center [747, 342] width 217 height 31
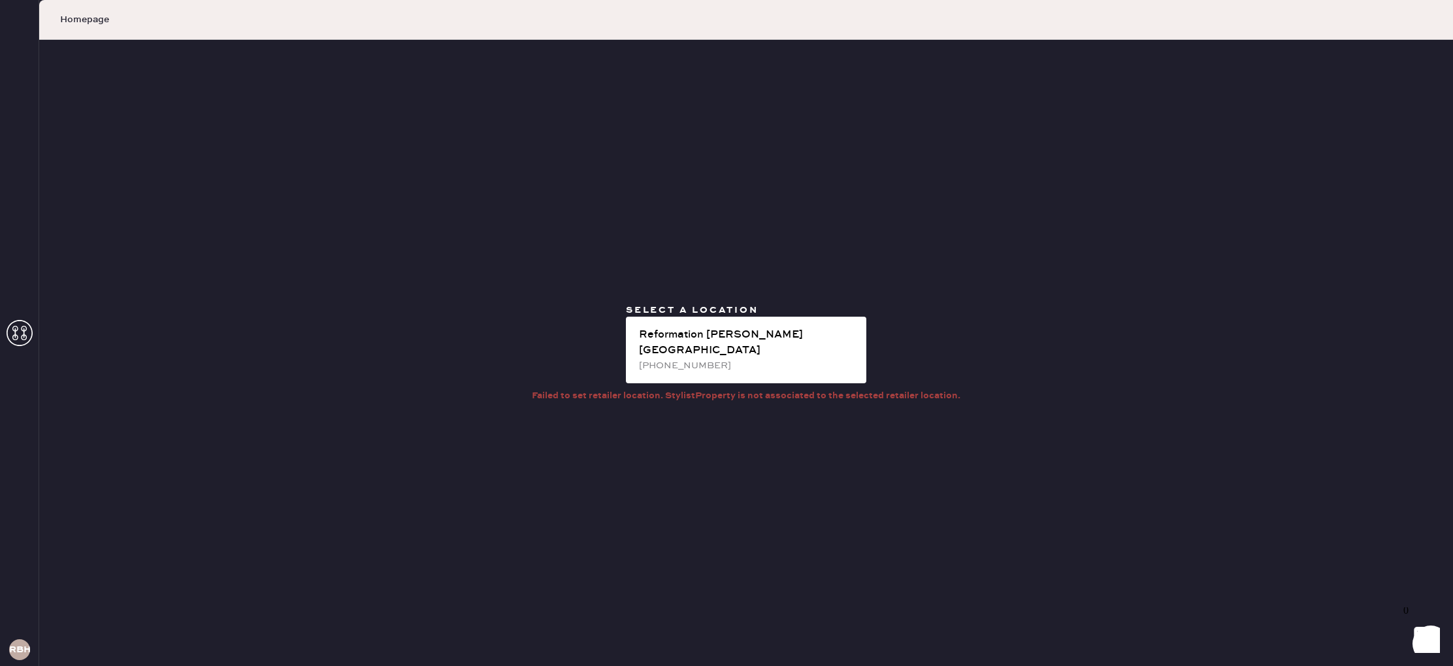
drag, startPoint x: 239, startPoint y: 90, endPoint x: 231, endPoint y: 130, distance: 40.7
click at [231, 130] on div "Select a location Reformation [PERSON_NAME][GEOGRAPHIC_DATA] [PHONE_NUMBER] Fai…" at bounding box center [745, 353] width 1413 height 626
